Goal: Transaction & Acquisition: Obtain resource

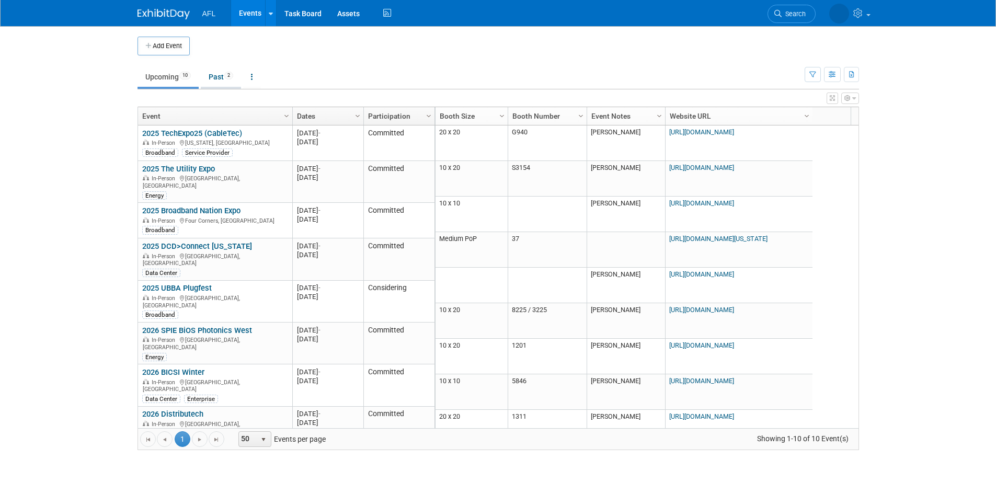
click at [223, 76] on link "Past 2" at bounding box center [221, 77] width 40 height 20
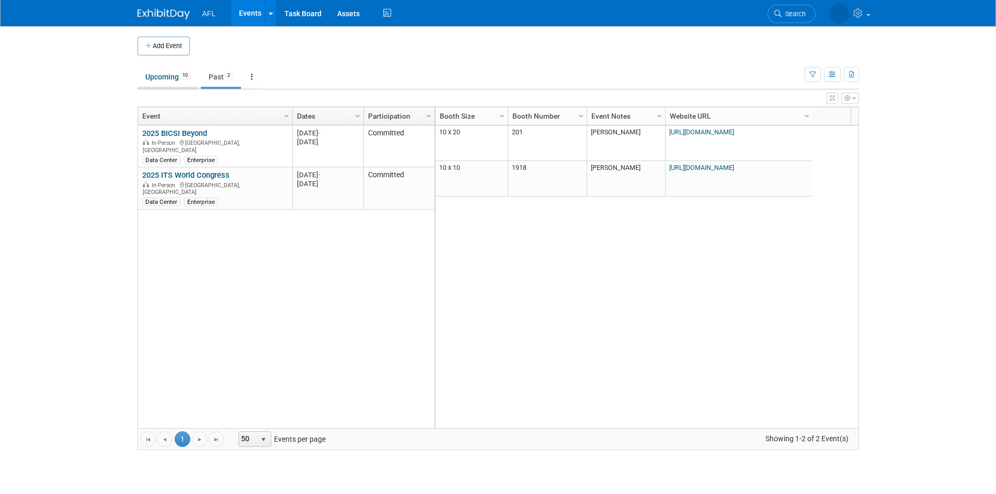
click at [140, 74] on link "Upcoming 10" at bounding box center [167, 77] width 61 height 20
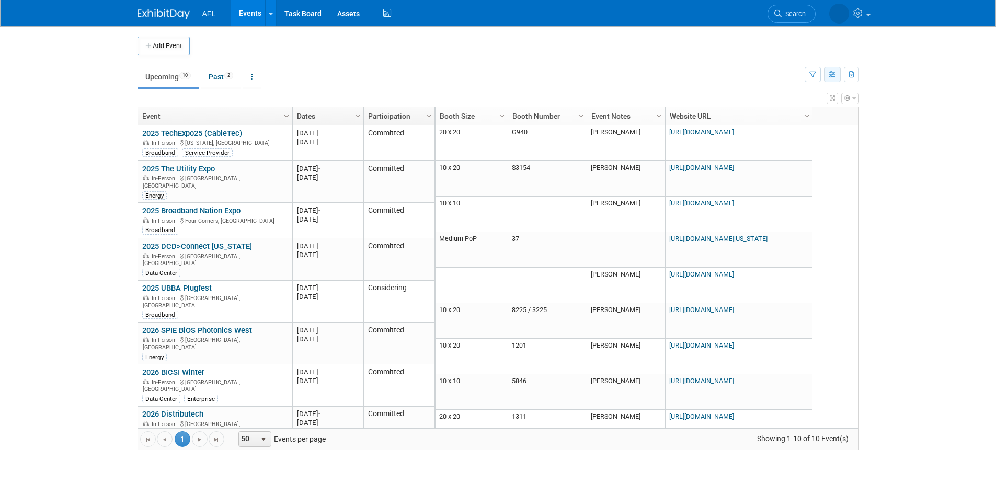
click at [827, 72] on button "button" at bounding box center [832, 74] width 17 height 15
click at [797, 142] on link "Calendar View" at bounding box center [788, 143] width 88 height 15
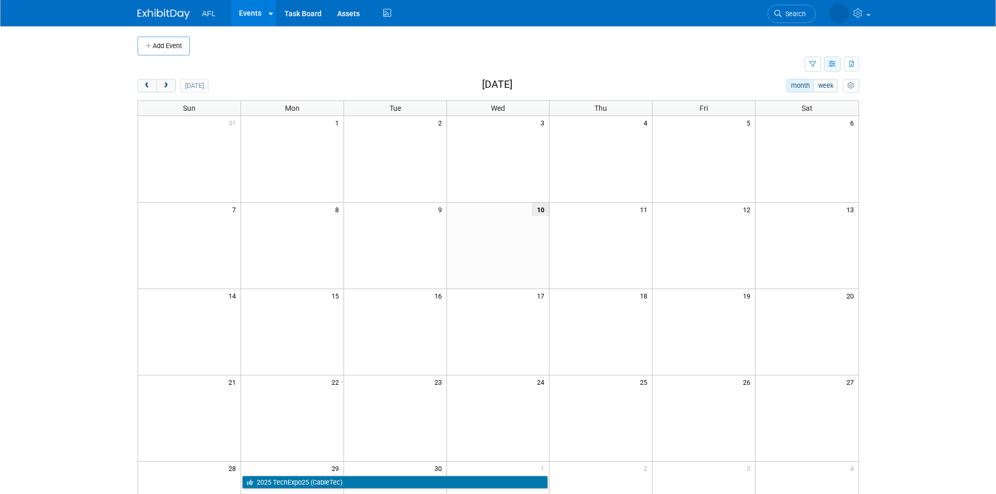
click at [832, 66] on icon "button" at bounding box center [832, 64] width 8 height 7
click at [786, 115] on link "Detail View" at bounding box center [788, 116] width 88 height 15
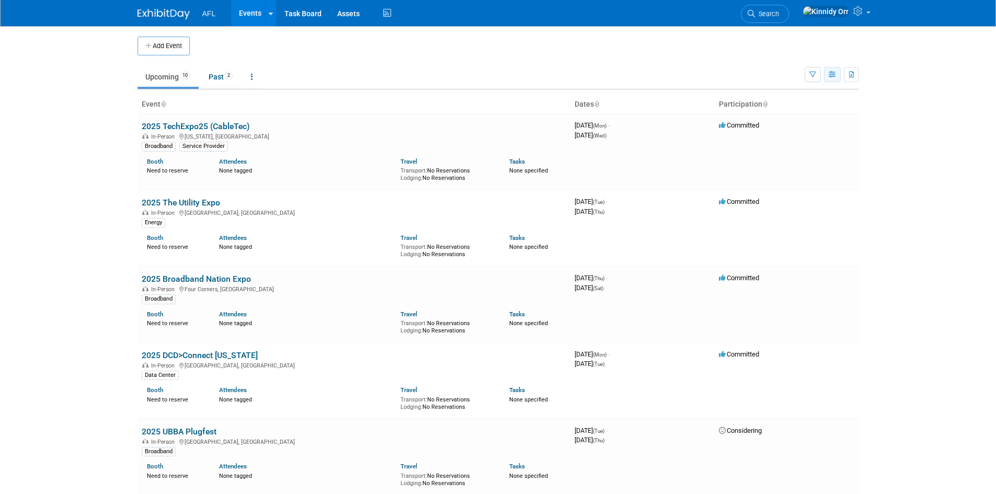
click at [827, 74] on button "button" at bounding box center [832, 74] width 17 height 15
click at [795, 109] on link "List View" at bounding box center [788, 110] width 88 height 15
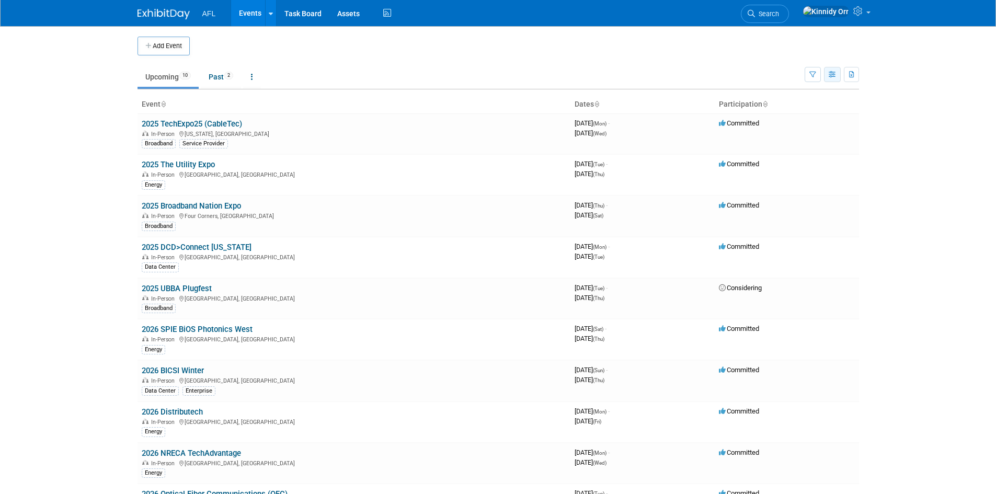
click at [833, 68] on button "button" at bounding box center [832, 74] width 17 height 15
click at [797, 163] on link "Expert Grid" at bounding box center [788, 159] width 88 height 15
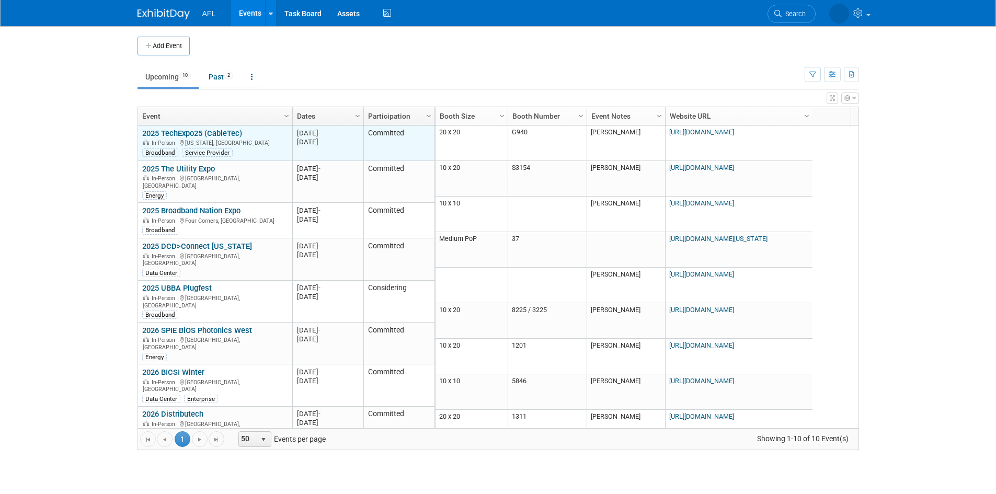
click at [179, 129] on link "2025 TechExpo25 (CableTec)" at bounding box center [192, 133] width 100 height 9
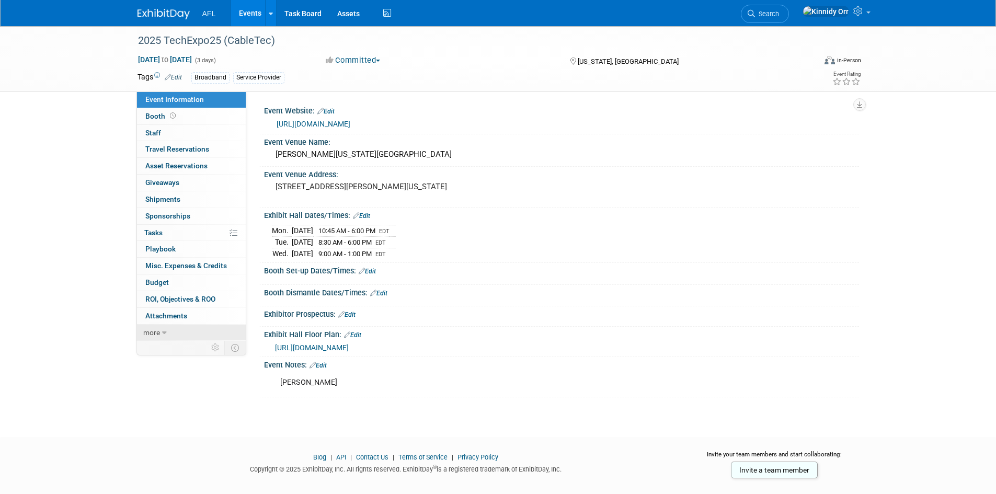
click at [160, 332] on link "more" at bounding box center [191, 333] width 109 height 16
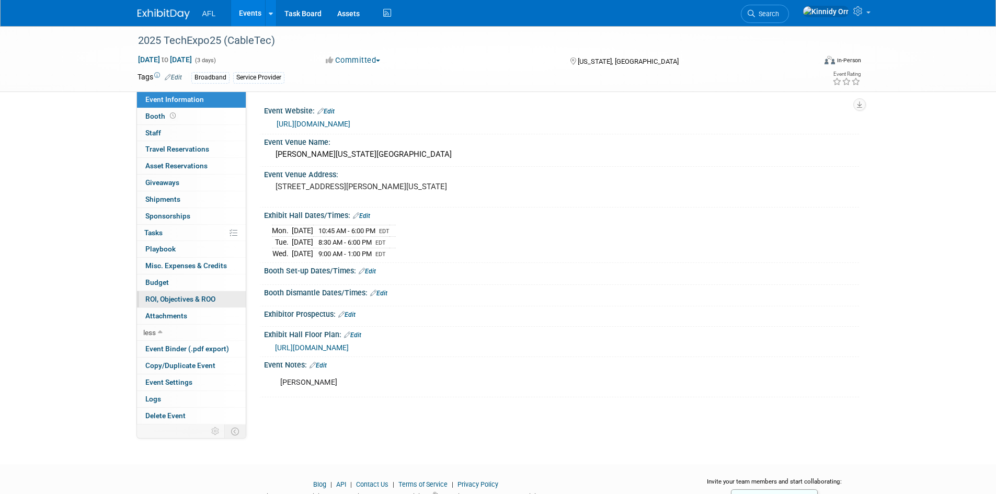
click at [187, 300] on span "ROI, Objectives & ROO 0" at bounding box center [180, 299] width 70 height 8
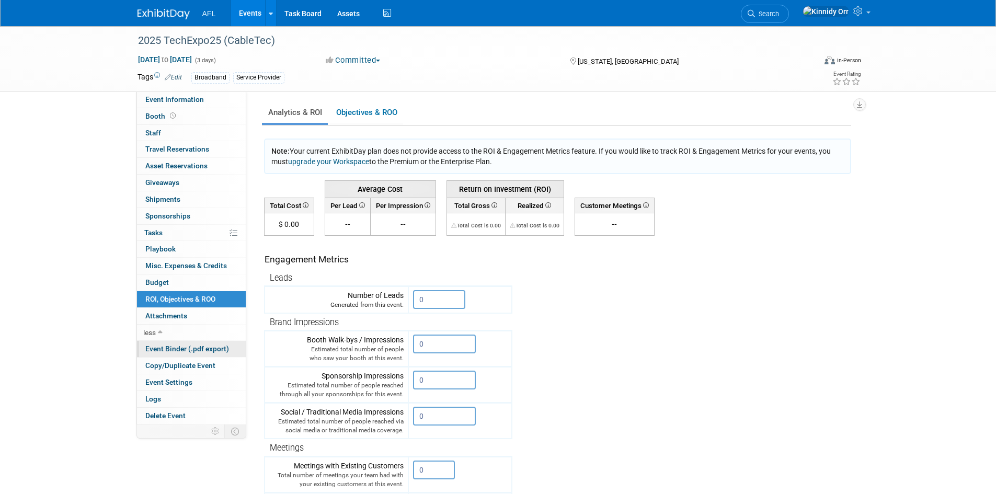
click at [175, 347] on span "Event Binder (.pdf export)" at bounding box center [187, 348] width 84 height 8
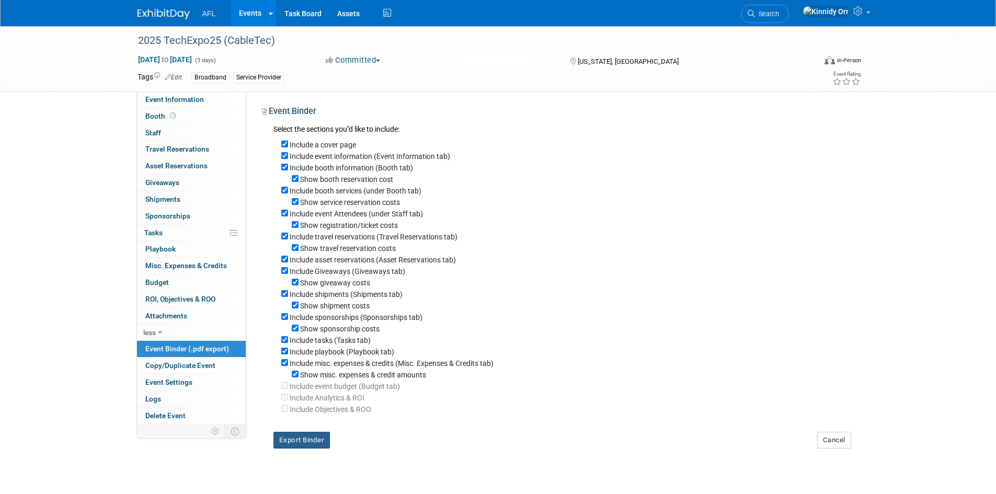
click at [307, 448] on button "Export Binder" at bounding box center [301, 440] width 57 height 17
click at [110, 218] on div "2025 TechExpo25 (CableTec) [DATE] to [DATE] (3 days) [DATE] to [DATE] Committed…" at bounding box center [498, 251] width 996 height 451
